Goal: Task Accomplishment & Management: Manage account settings

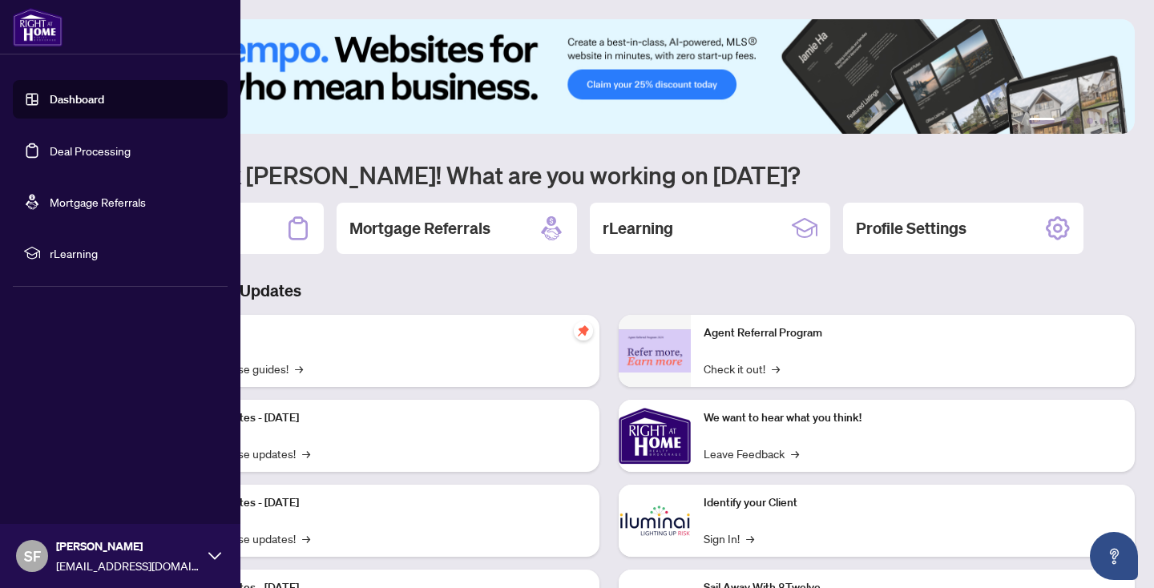
click at [91, 148] on link "Deal Processing" at bounding box center [90, 150] width 81 height 14
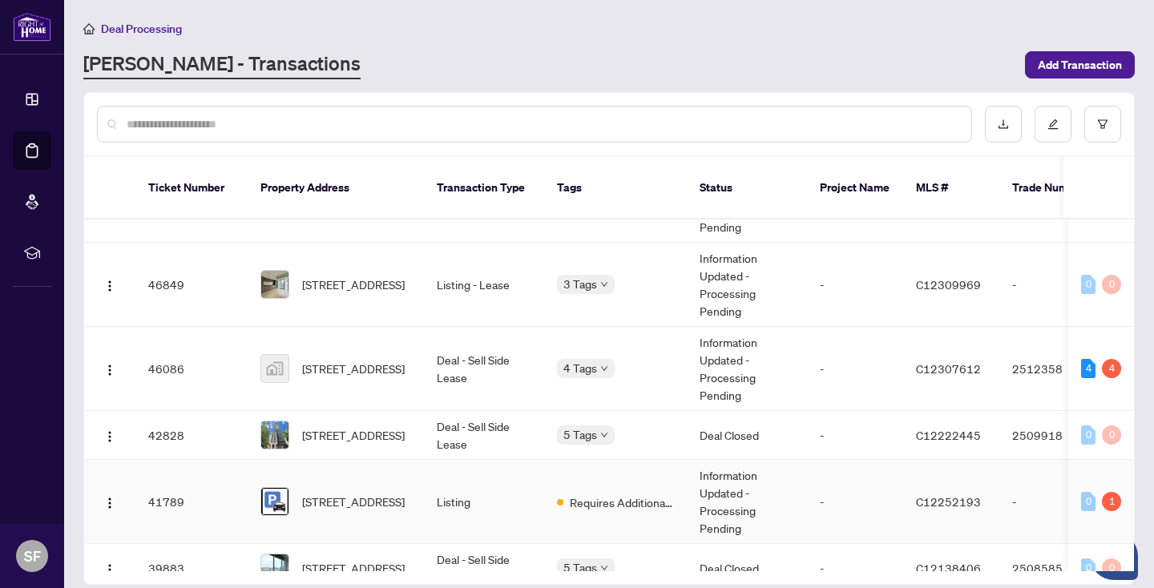
scroll to position [211, 0]
click at [382, 427] on span "[STREET_ADDRESS]" at bounding box center [353, 436] width 103 height 18
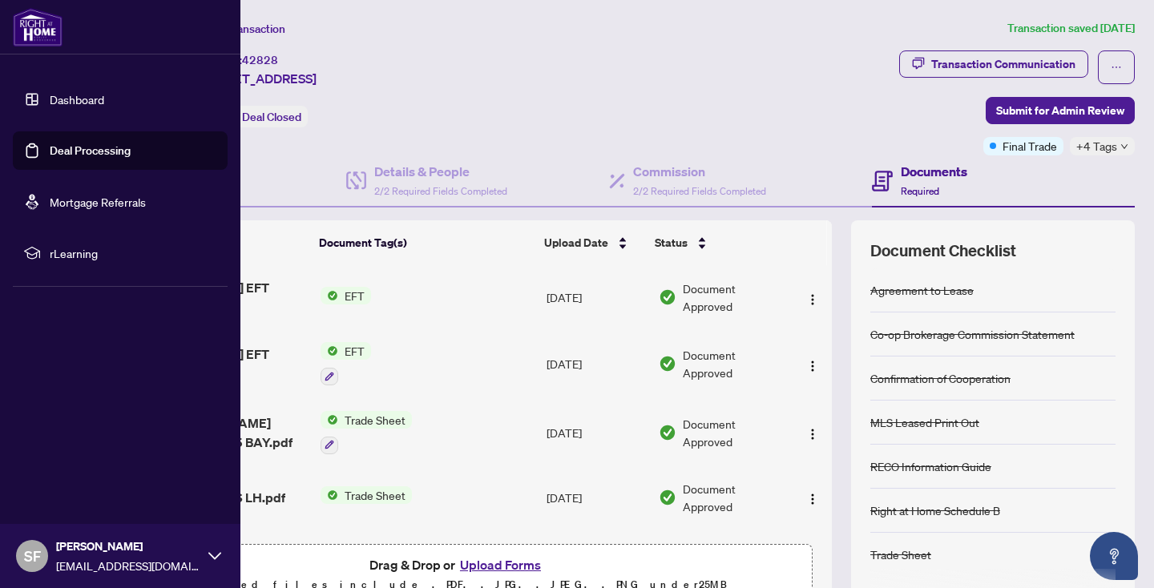
click at [92, 145] on link "Deal Processing" at bounding box center [90, 150] width 81 height 14
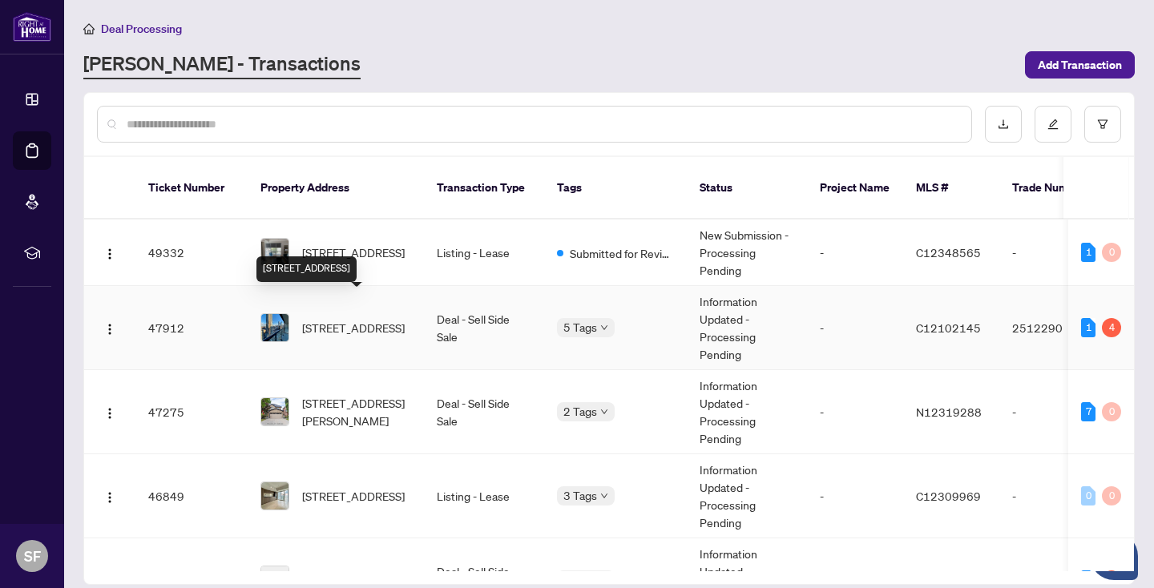
click at [365, 319] on span "[STREET_ADDRESS]" at bounding box center [353, 328] width 103 height 18
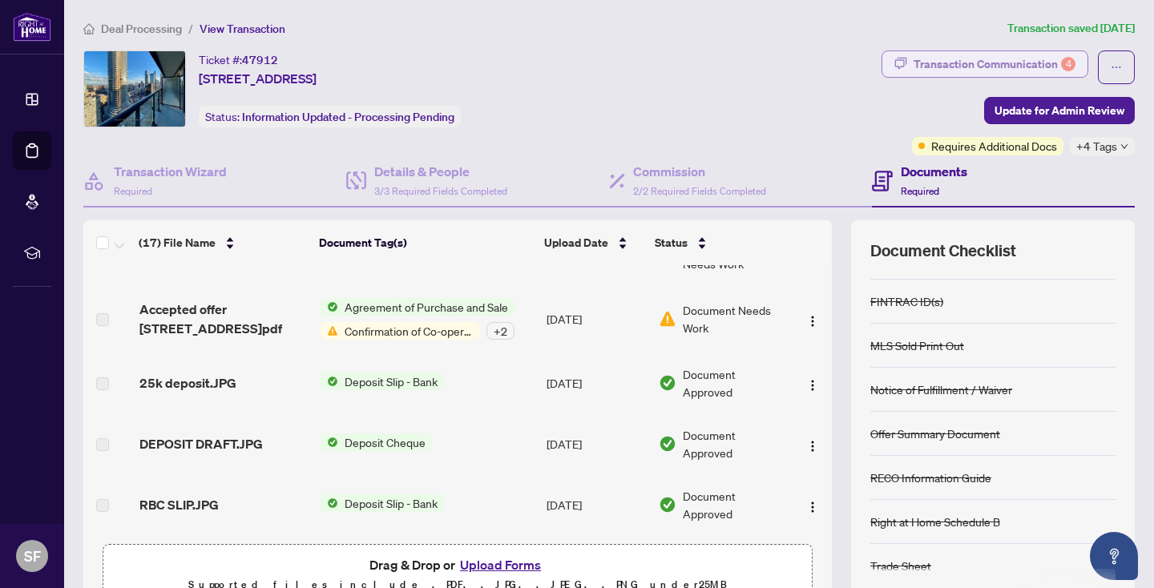
click at [1003, 59] on div "Transaction Communication 4" at bounding box center [995, 64] width 162 height 26
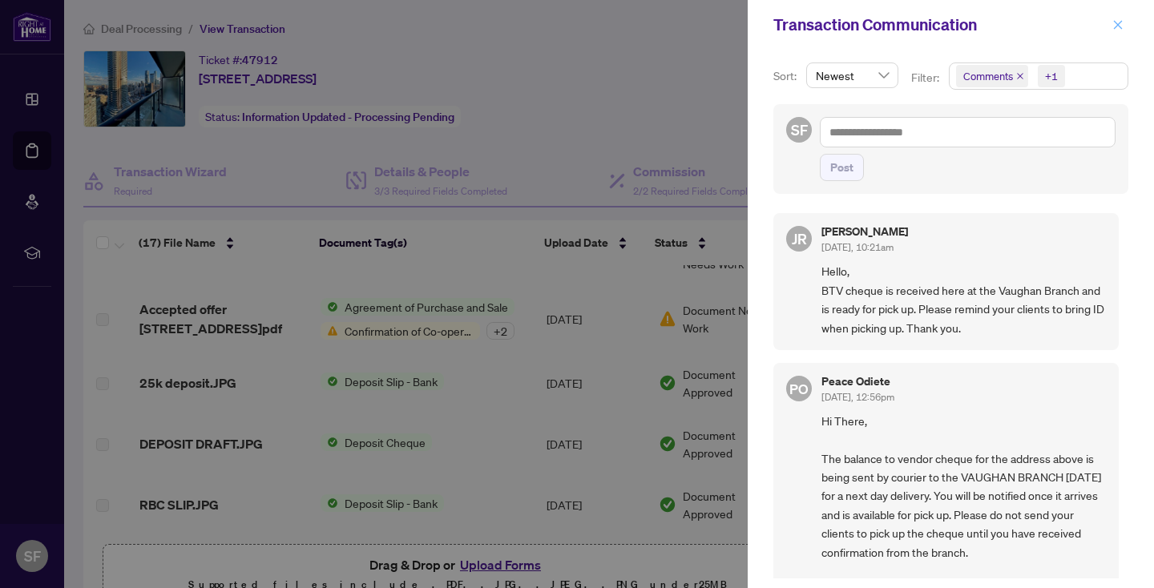
click at [1117, 19] on icon "close" at bounding box center [1118, 24] width 11 height 11
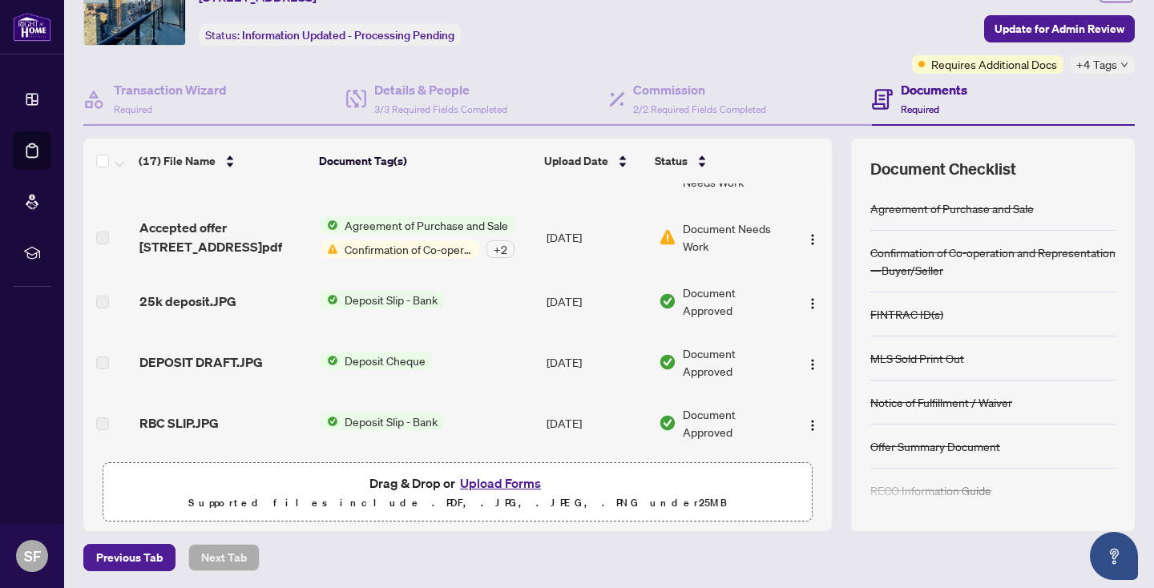
click at [409, 240] on span "Confirmation of Co-operation and Representation—Buyer/Seller" at bounding box center [409, 249] width 142 height 18
click at [1086, 100] on div "Documents Required" at bounding box center [1003, 100] width 263 height 52
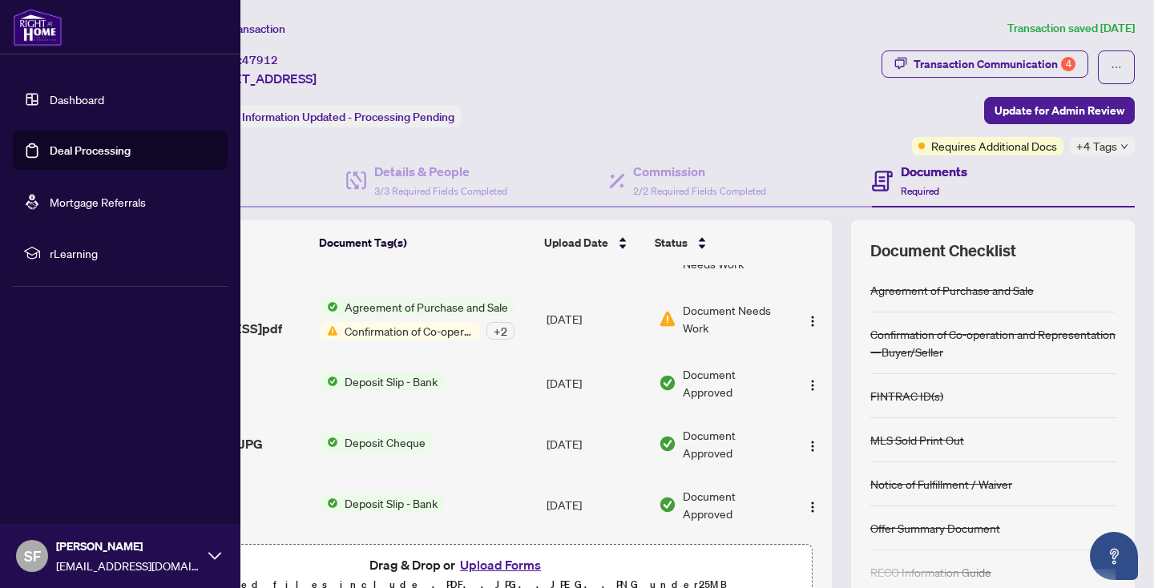
click at [81, 148] on link "Deal Processing" at bounding box center [90, 150] width 81 height 14
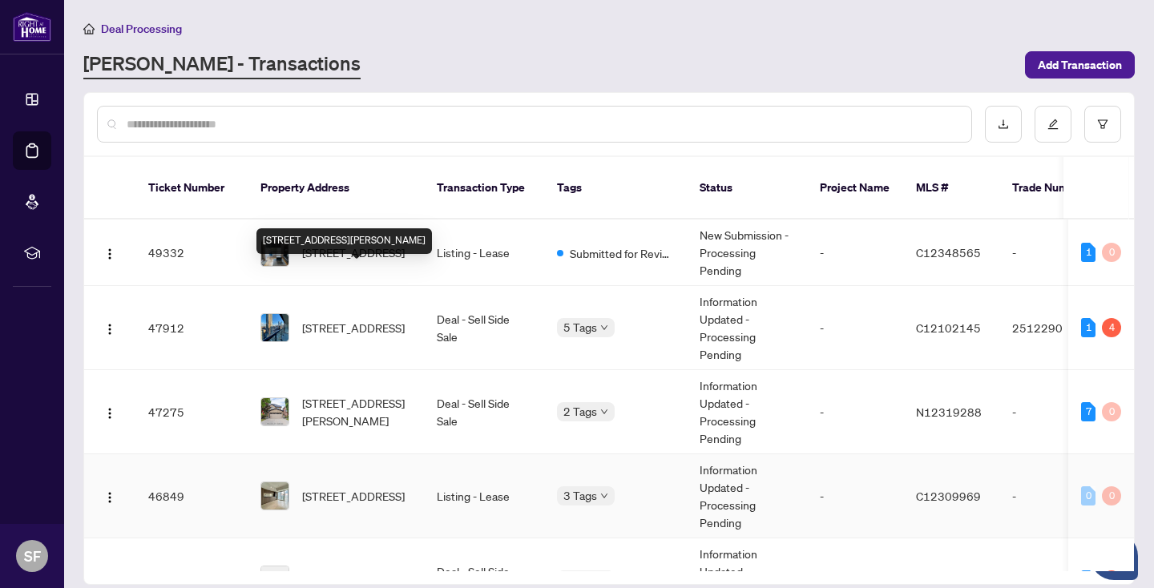
scroll to position [112, 0]
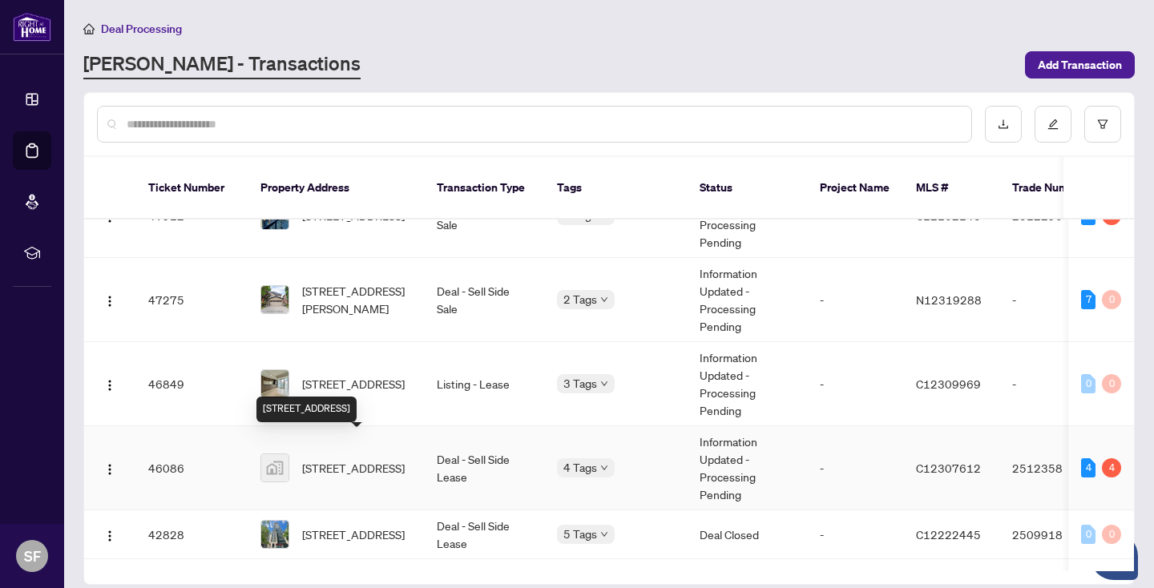
click at [378, 459] on span "[STREET_ADDRESS]" at bounding box center [353, 468] width 103 height 18
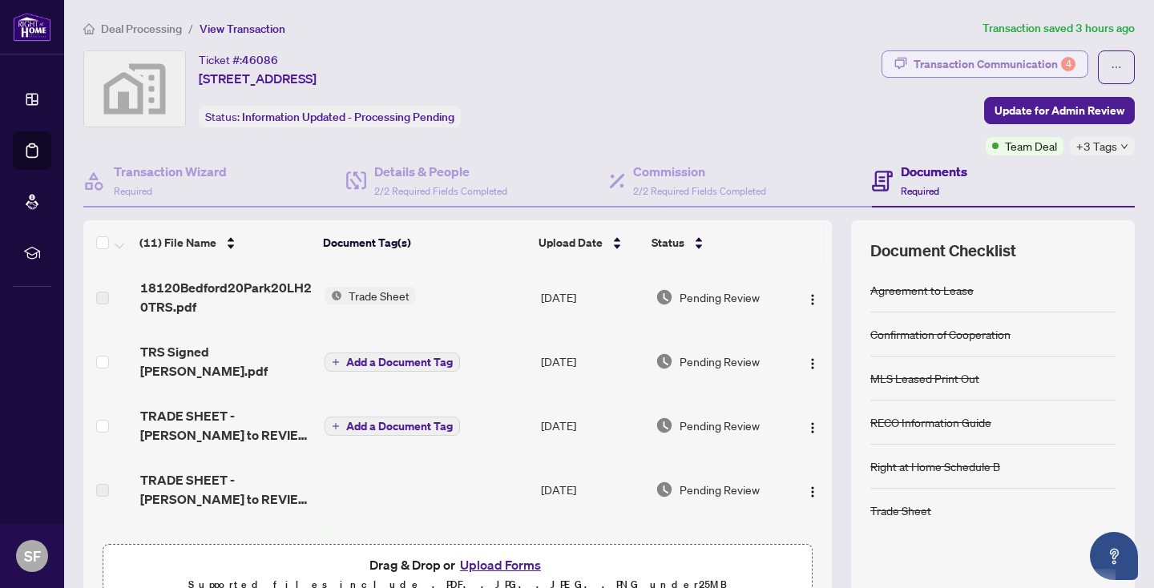
click at [1035, 63] on div "Transaction Communication 4" at bounding box center [995, 64] width 162 height 26
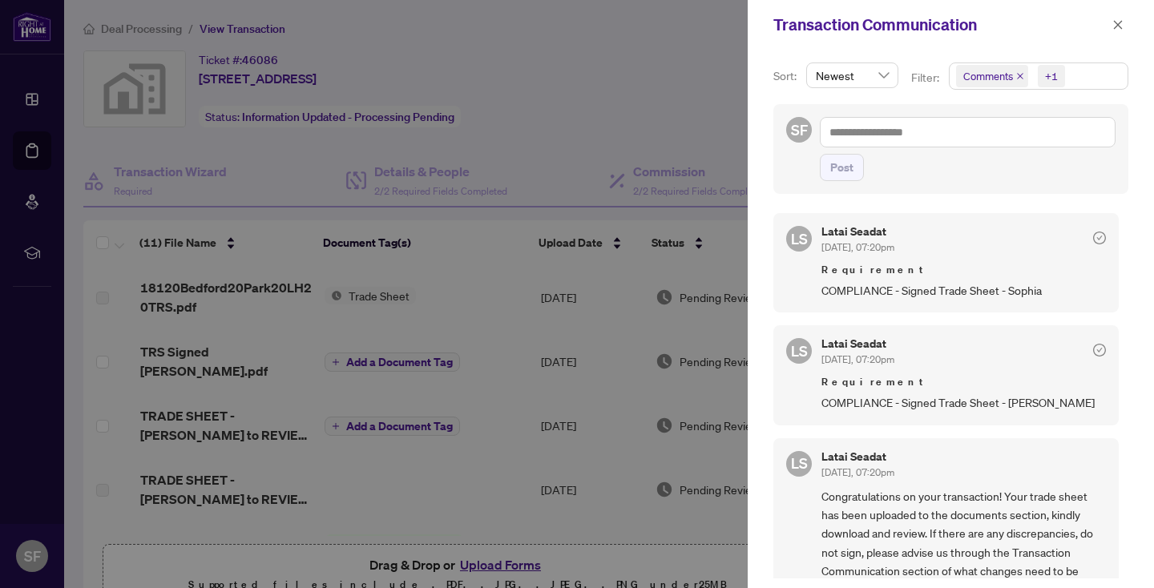
scroll to position [790, 0]
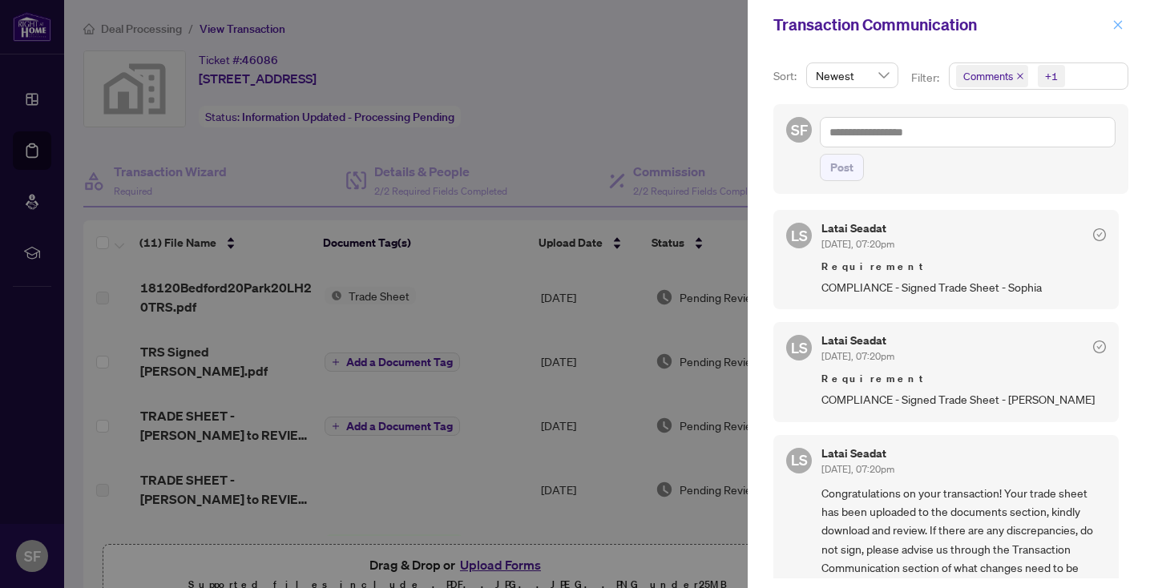
click at [1117, 22] on icon "close" at bounding box center [1118, 24] width 11 height 11
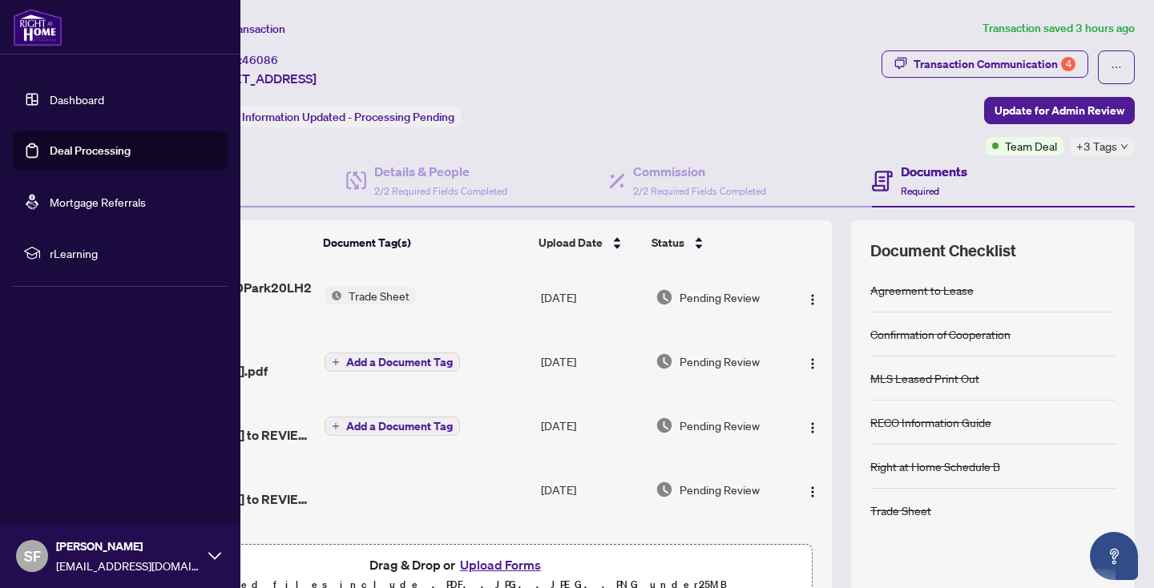
click at [84, 148] on link "Deal Processing" at bounding box center [90, 150] width 81 height 14
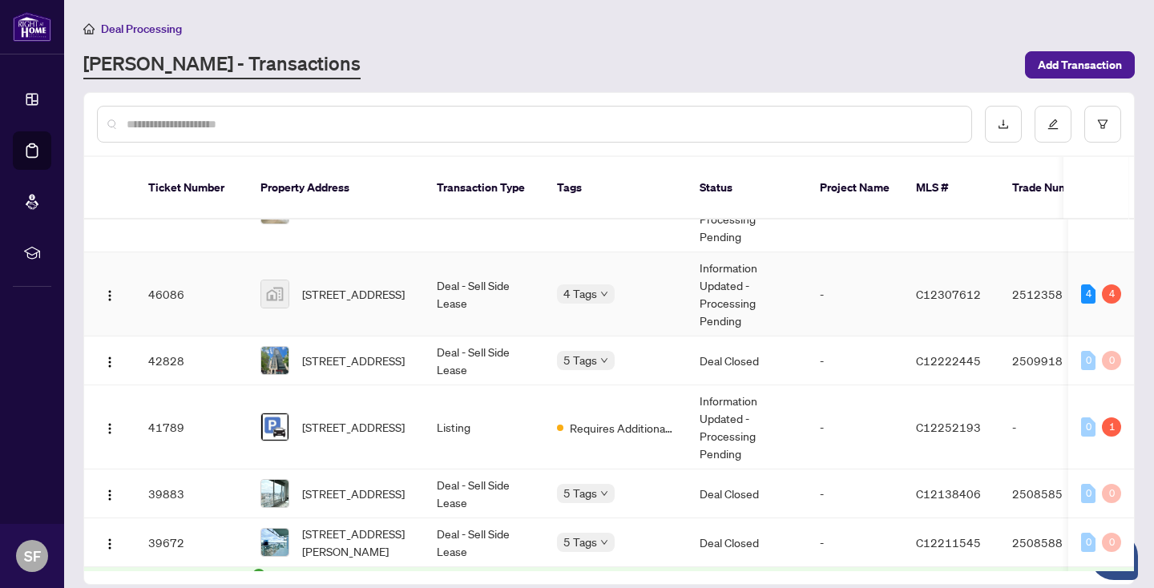
scroll to position [284, 0]
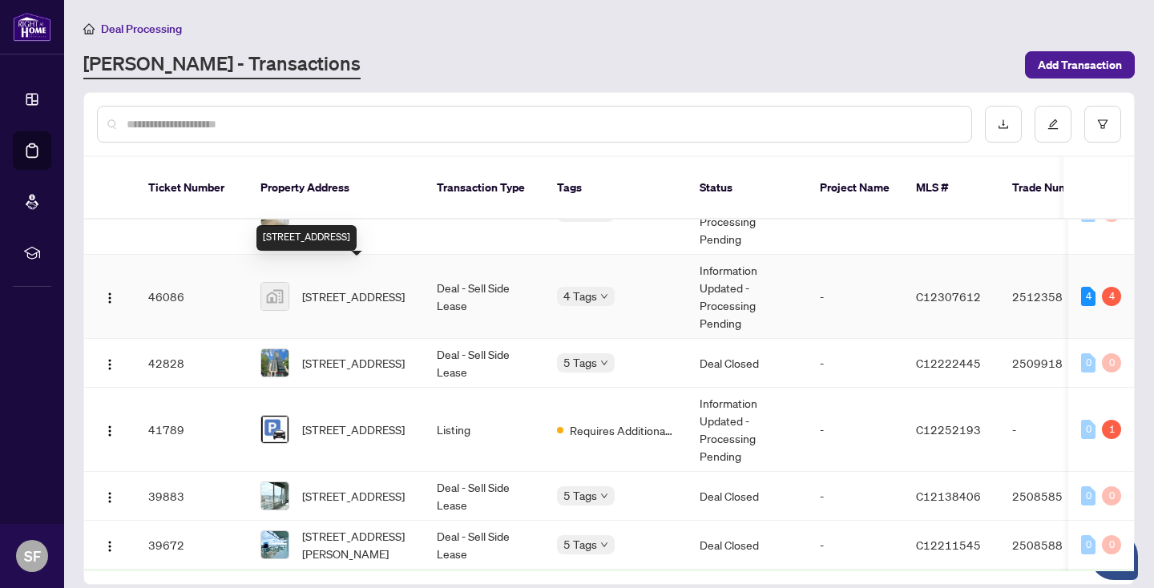
click at [394, 288] on span "[STREET_ADDRESS]" at bounding box center [353, 297] width 103 height 18
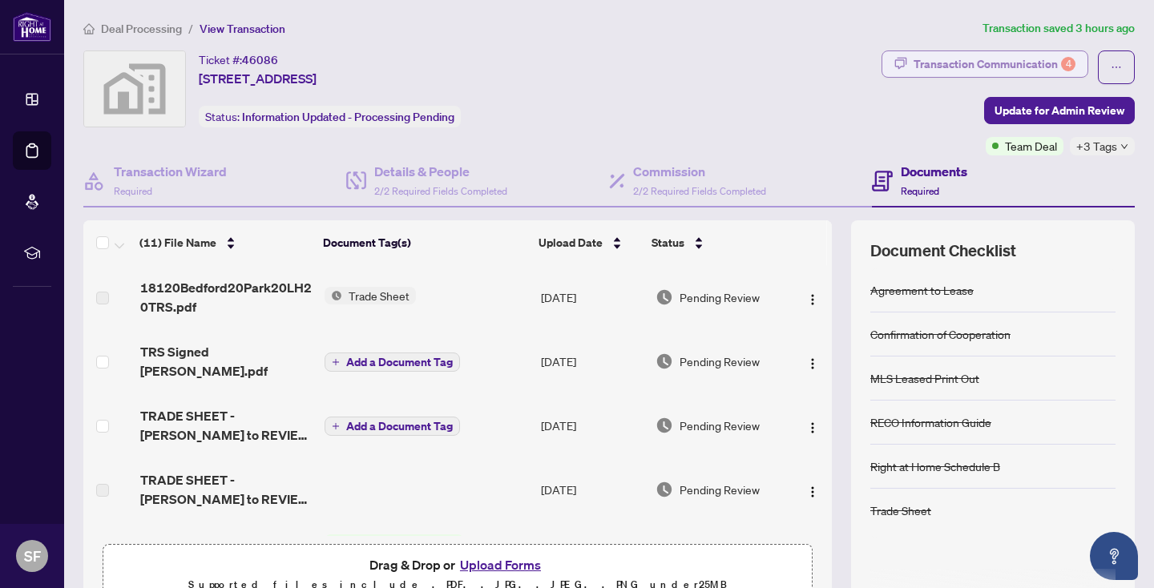
click at [1026, 56] on div "Transaction Communication 4" at bounding box center [995, 64] width 162 height 26
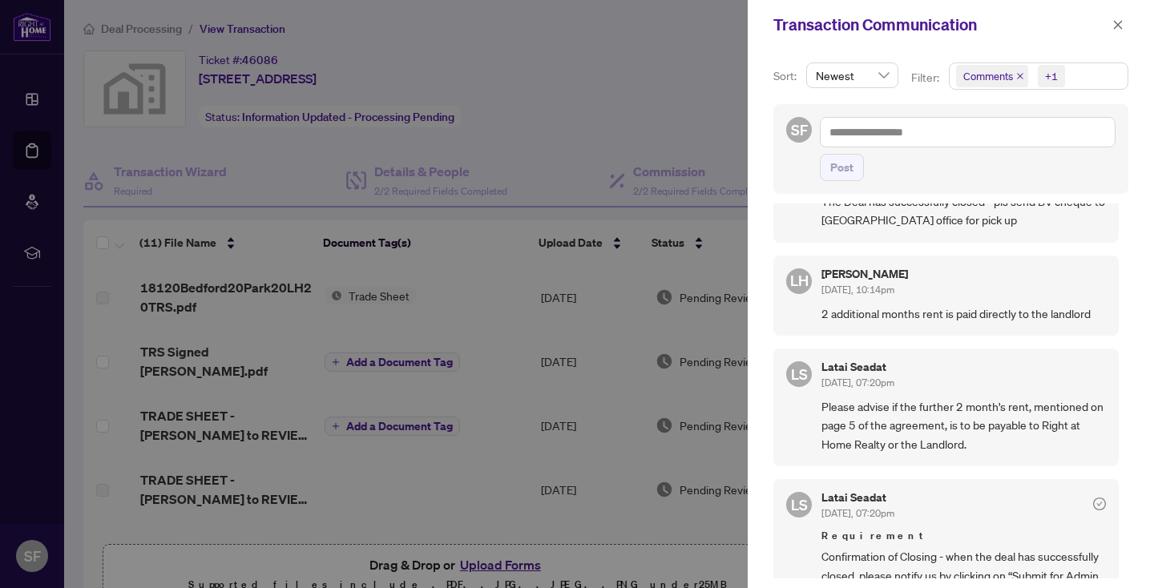
scroll to position [169, 0]
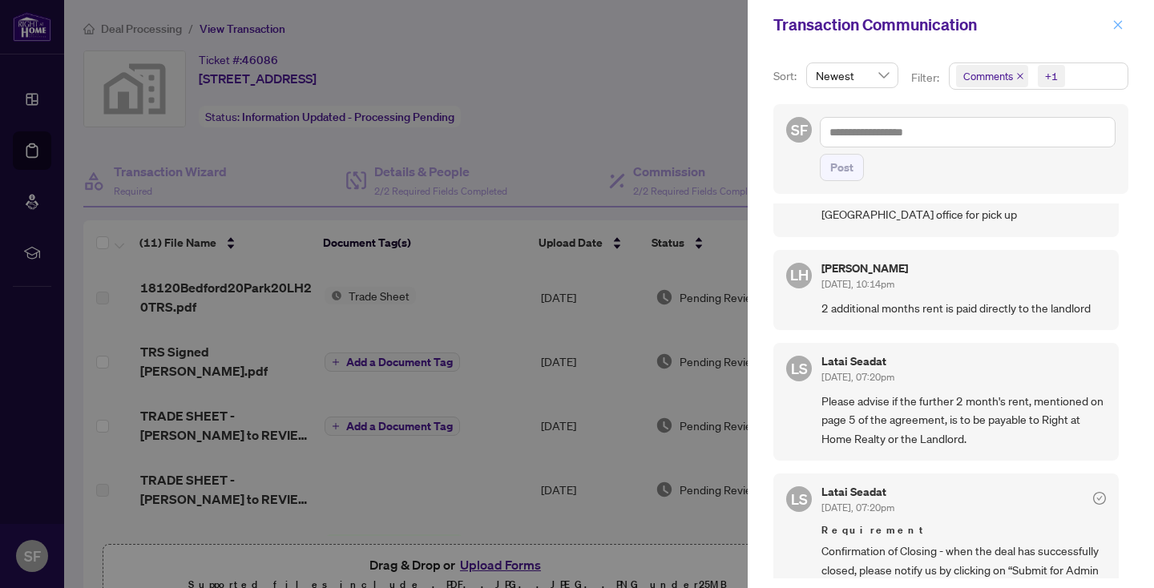
click at [1121, 25] on icon "close" at bounding box center [1118, 24] width 11 height 11
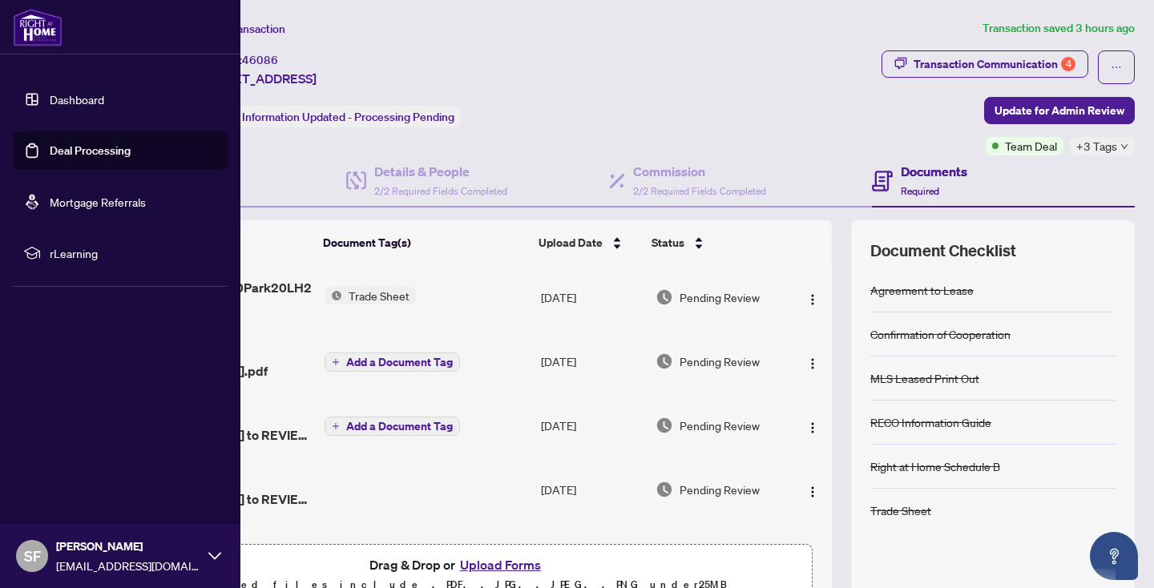
click at [79, 147] on link "Deal Processing" at bounding box center [90, 150] width 81 height 14
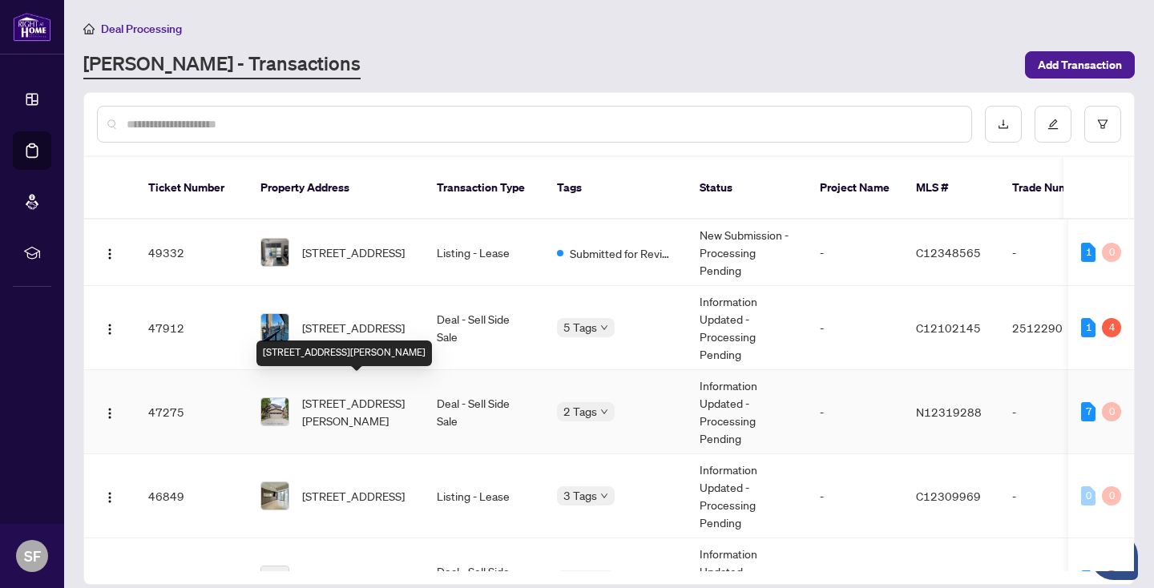
click at [366, 394] on span "[STREET_ADDRESS][PERSON_NAME]" at bounding box center [356, 411] width 109 height 35
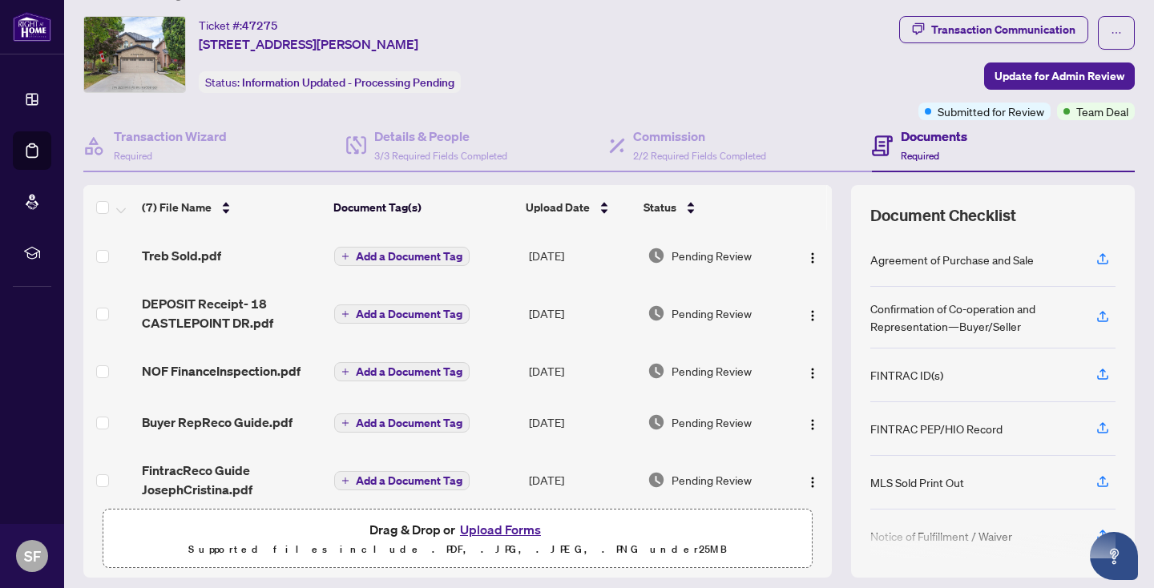
scroll to position [132, 0]
